Goal: Task Accomplishment & Management: Complete application form

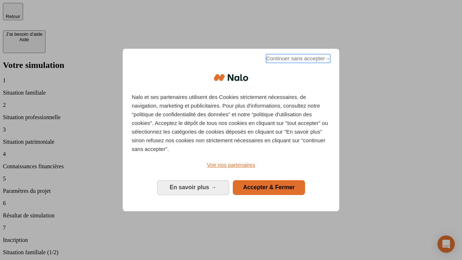
click at [297, 59] on span "Continuer sans accepter →" at bounding box center [298, 58] width 64 height 9
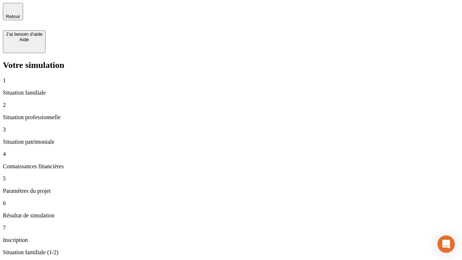
type input "30 000"
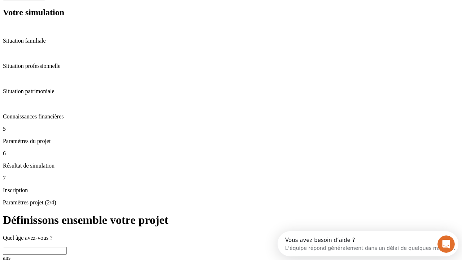
scroll to position [14, 0]
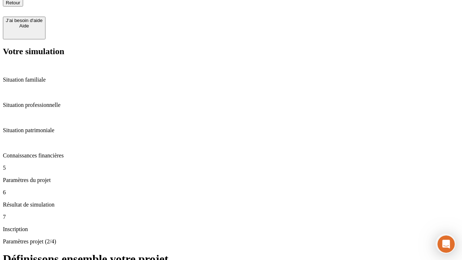
type input "25"
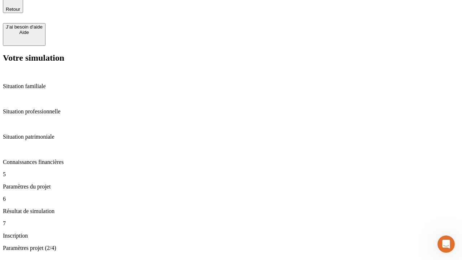
type input "64"
type input "1 000"
type input "640"
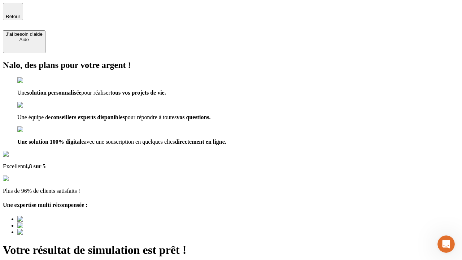
scroll to position [2, 0]
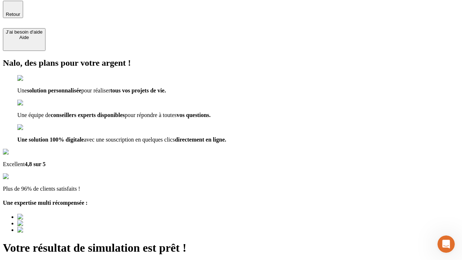
type input "[EMAIL_ADDRESS][PERSON_NAME][DOMAIN_NAME]"
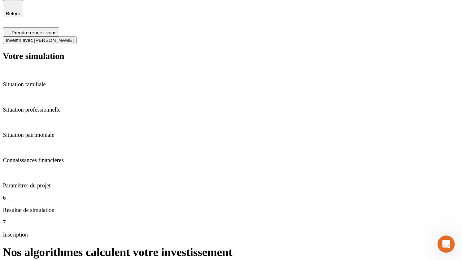
click at [74, 38] on span "Investir avec [PERSON_NAME]" at bounding box center [40, 40] width 68 height 5
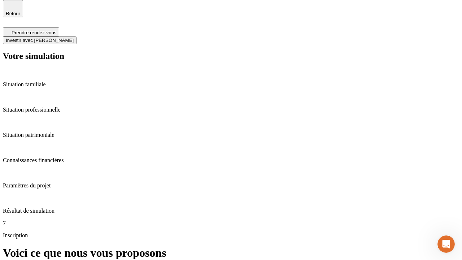
scroll to position [2, 0]
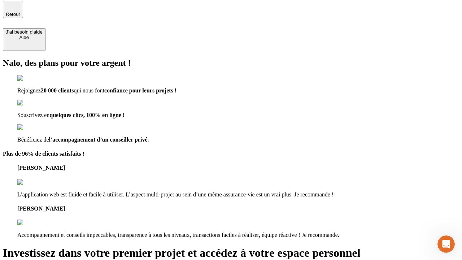
type input "[PERSON_NAME][EMAIL_ADDRESS][DOMAIN_NAME]"
